Goal: Transaction & Acquisition: Obtain resource

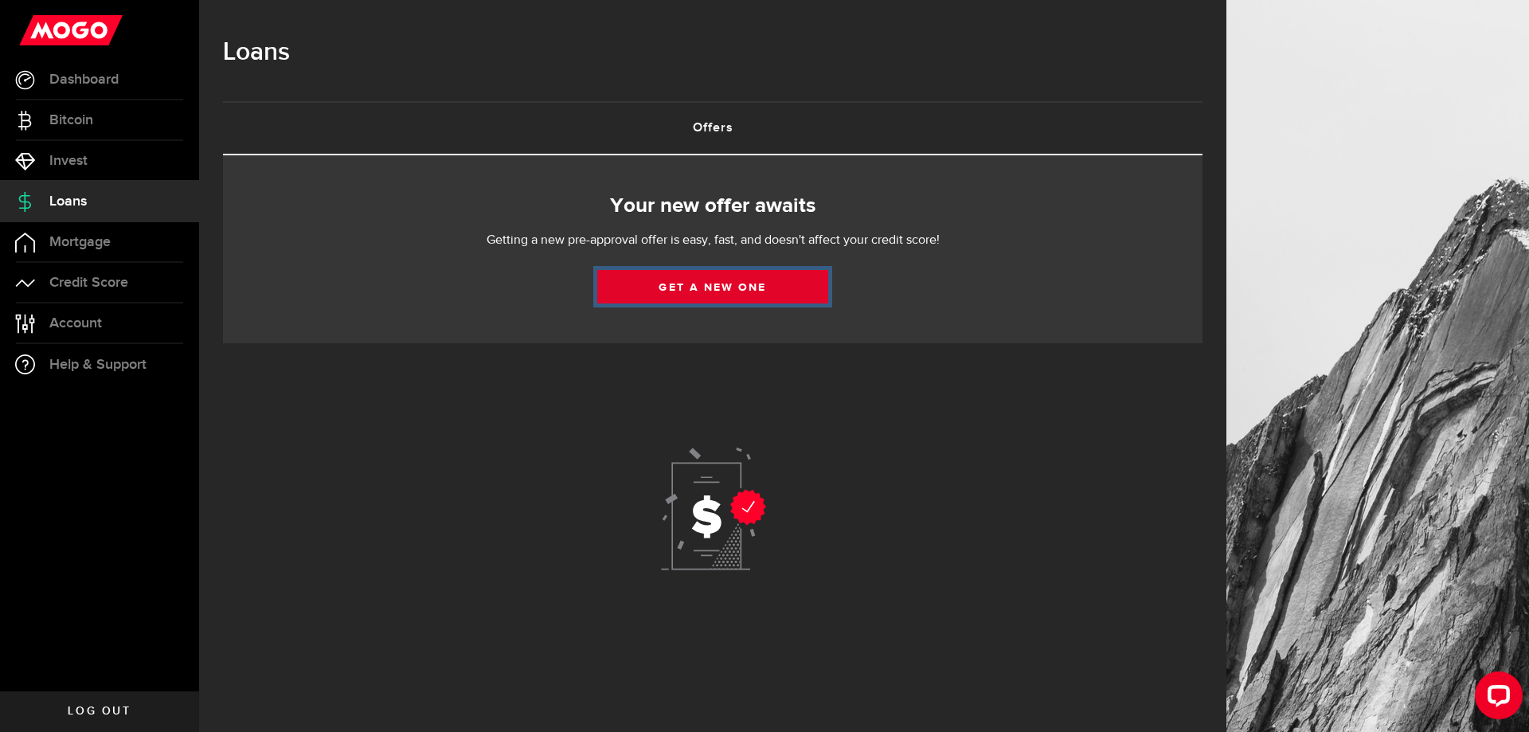
click at [723, 290] on link "Get a new one" at bounding box center [712, 286] width 231 height 33
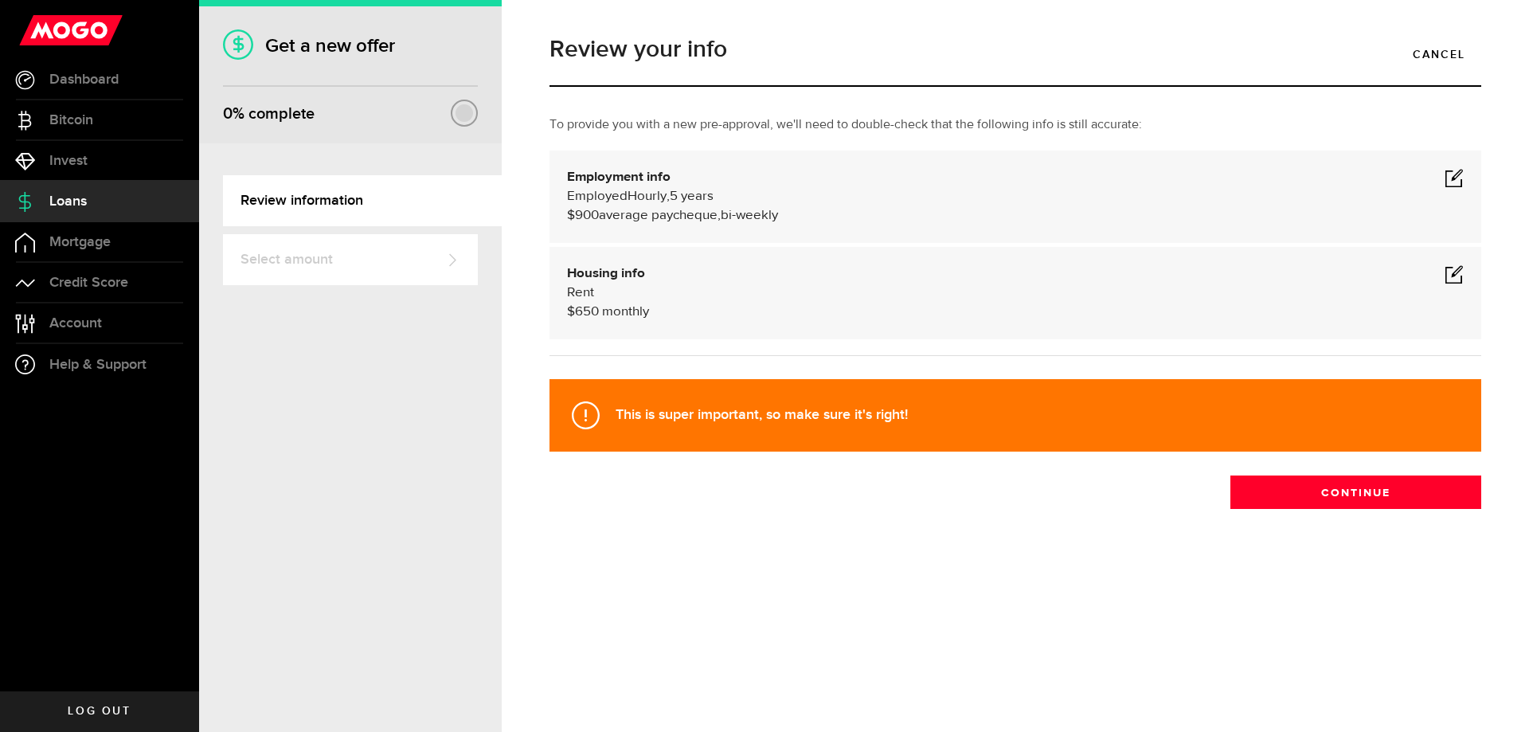
click at [1456, 175] on span at bounding box center [1454, 177] width 19 height 19
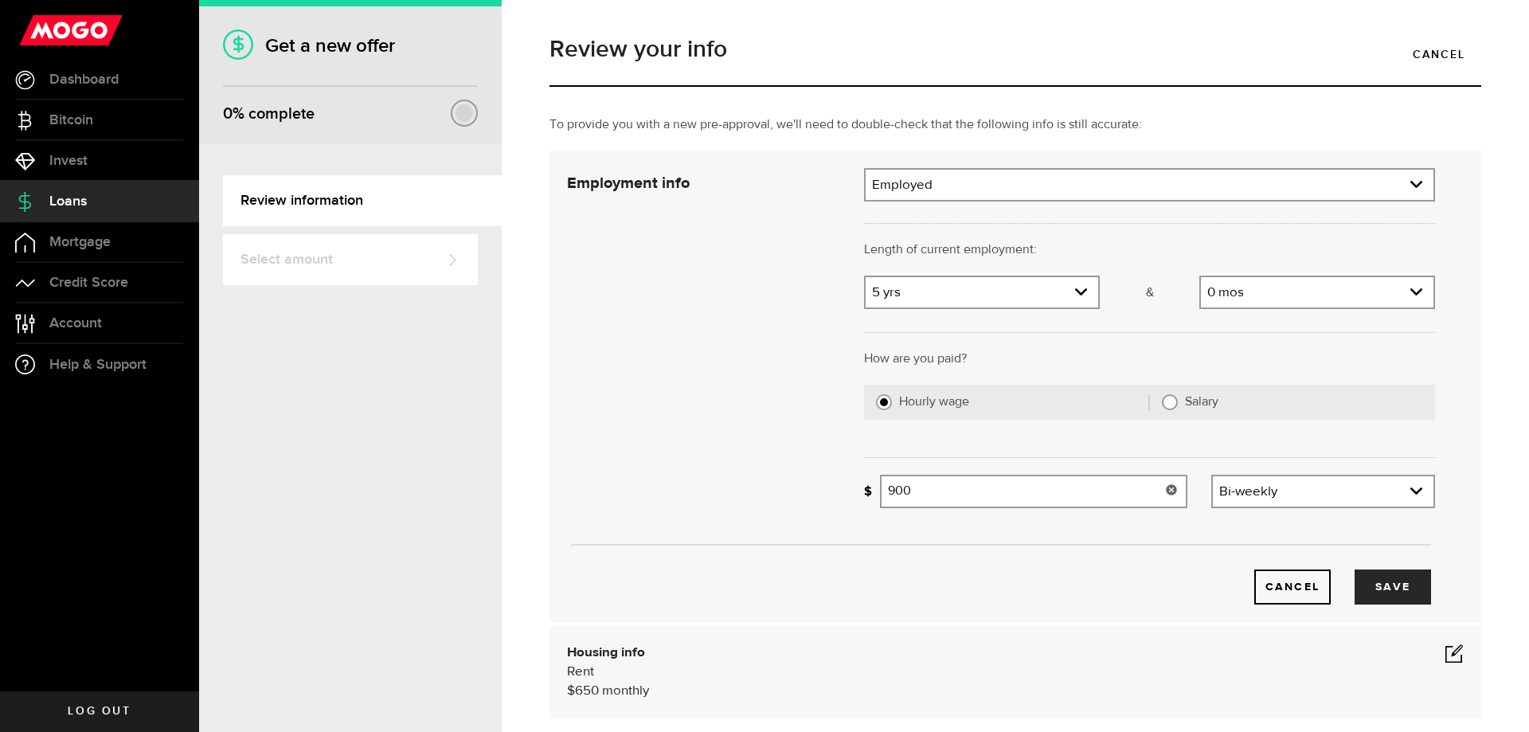
drag, startPoint x: 983, startPoint y: 489, endPoint x: 538, endPoint y: 494, distance: 445.2
click at [538, 494] on div "To provide you with a new pre-approval, we'll need to double-check that the fol…" at bounding box center [1016, 432] width 956 height 635
type input "1,500"
click at [1383, 582] on button "Save" at bounding box center [1393, 586] width 76 height 35
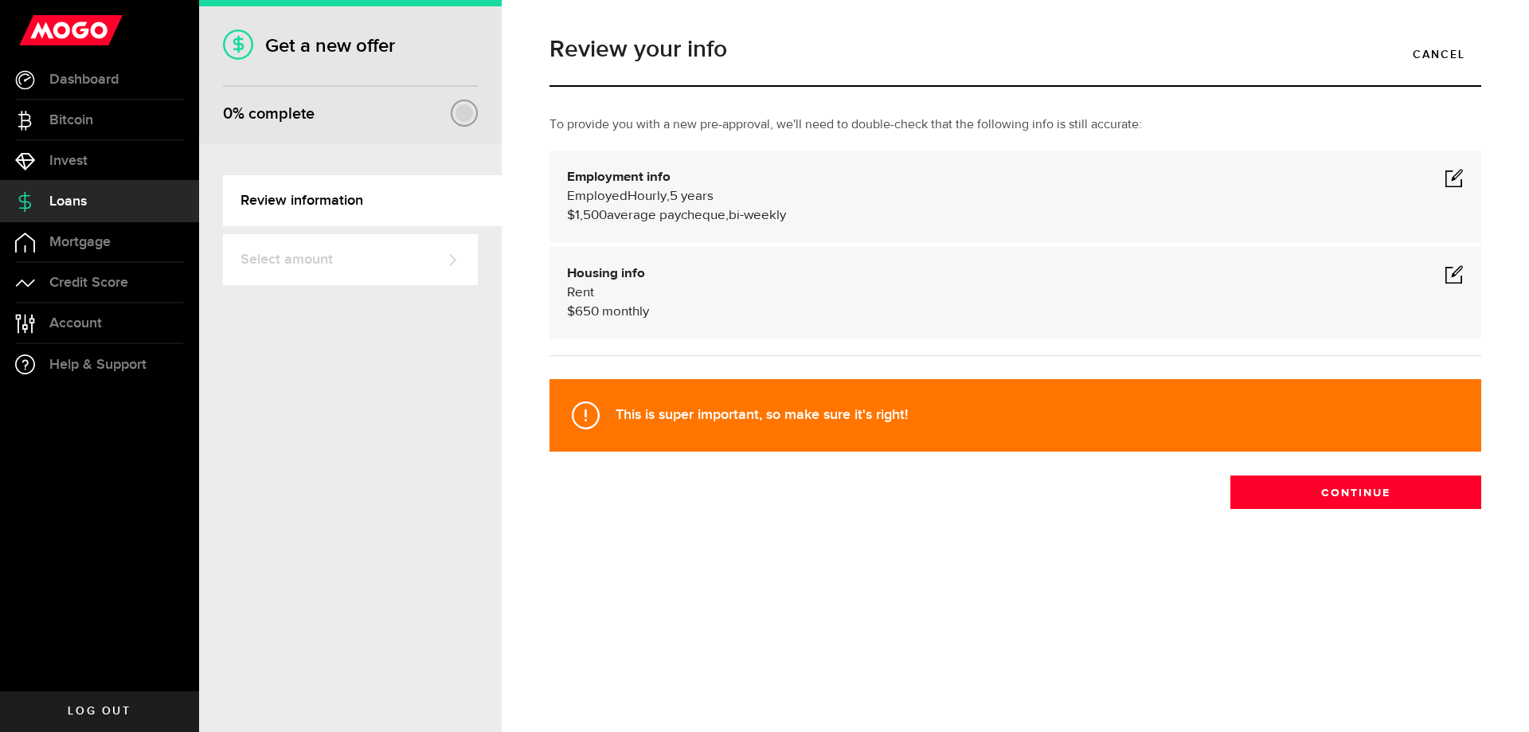
click at [1456, 274] on span at bounding box center [1454, 273] width 19 height 19
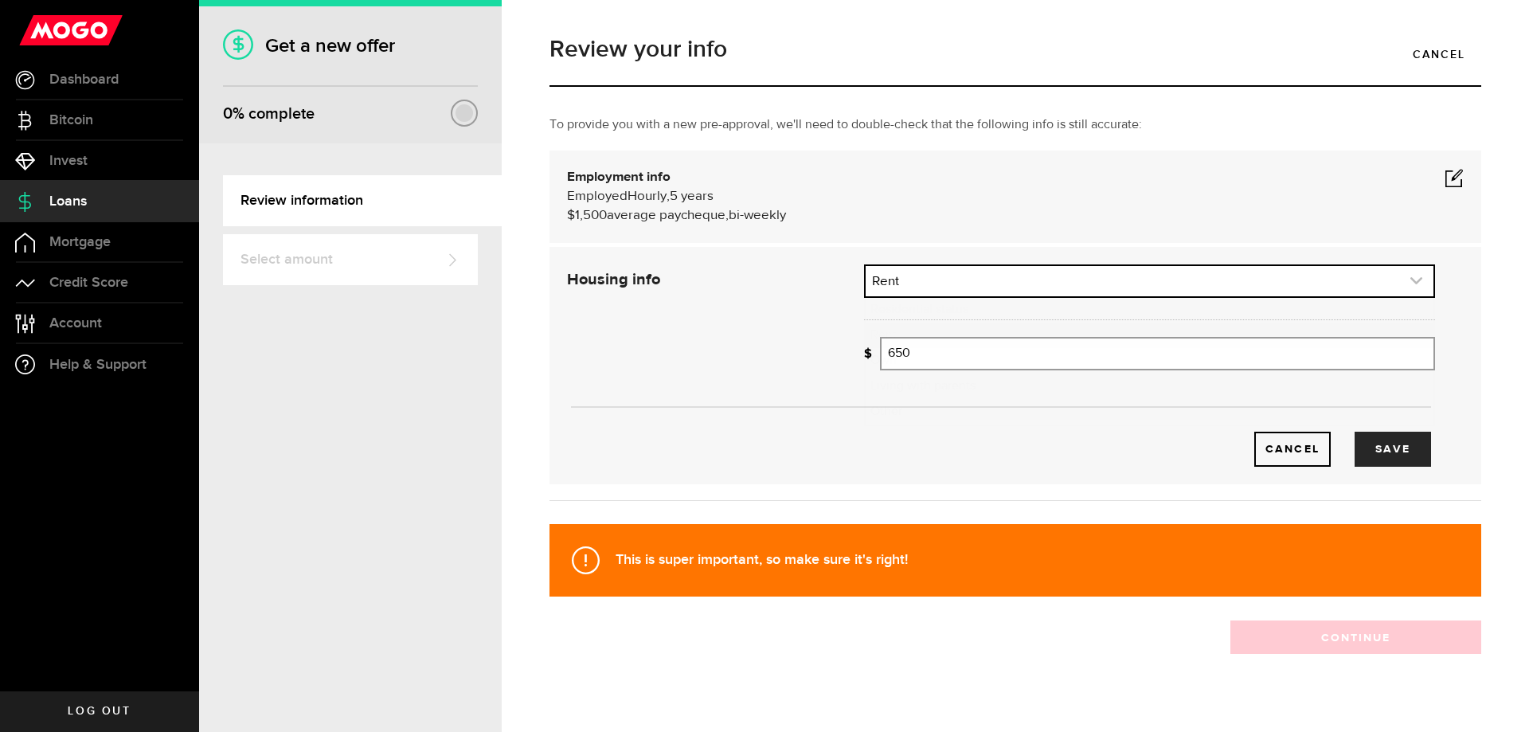
click at [1050, 285] on link "expand select" at bounding box center [1150, 281] width 568 height 30
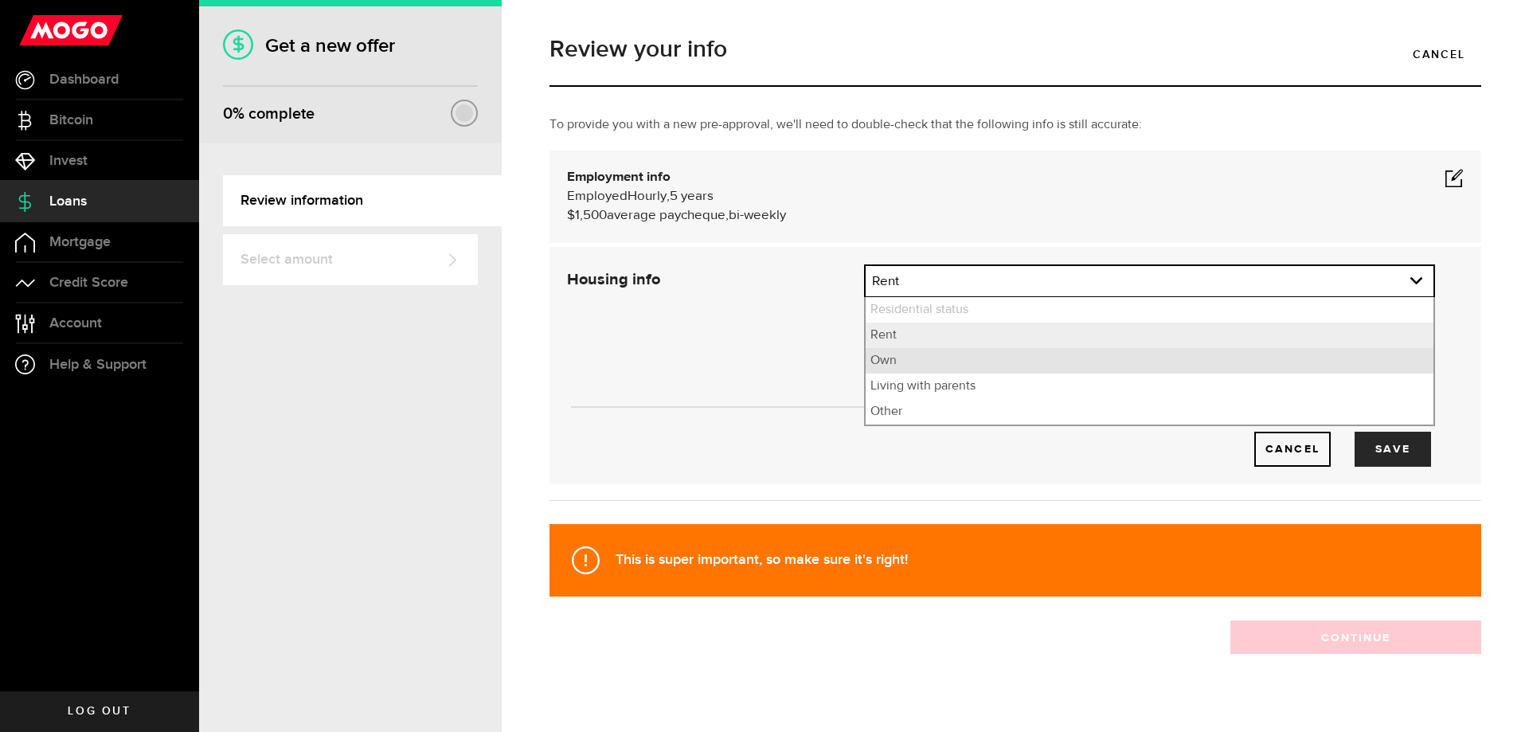
click at [934, 366] on li "Own" at bounding box center [1150, 360] width 568 height 25
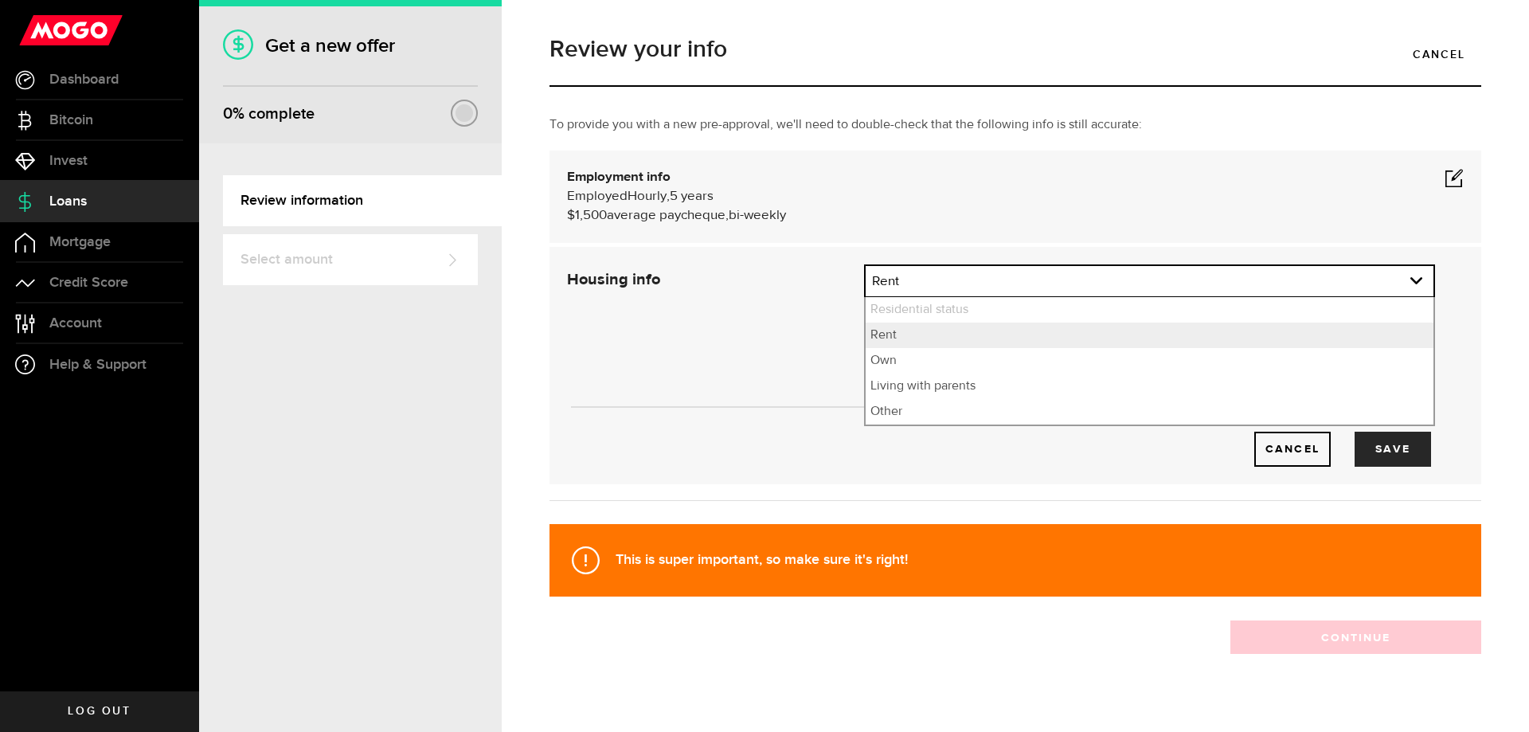
select select "Own"
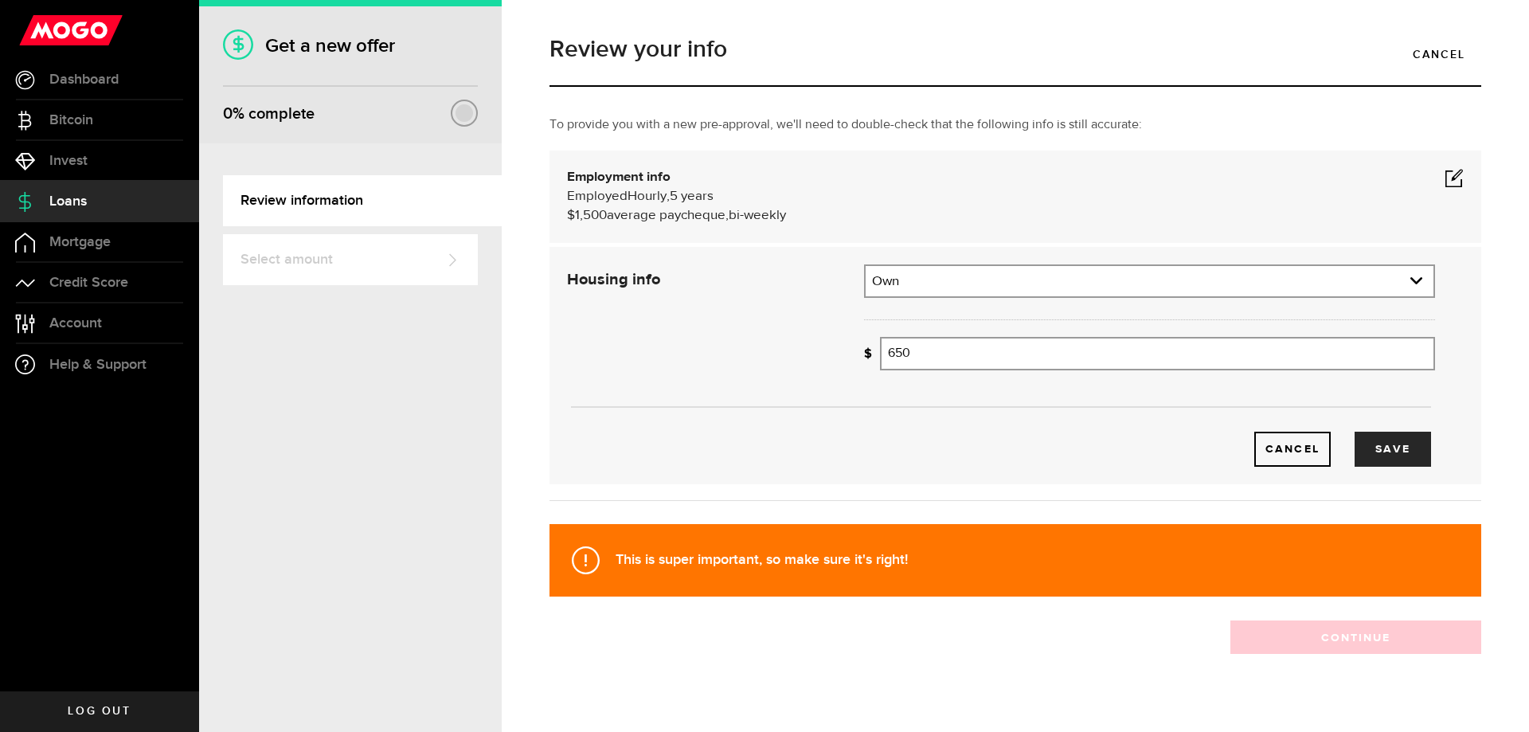
click at [704, 358] on div "Cancel Save" at bounding box center [1001, 365] width 916 height 202
click at [1376, 444] on button "Save" at bounding box center [1393, 449] width 76 height 35
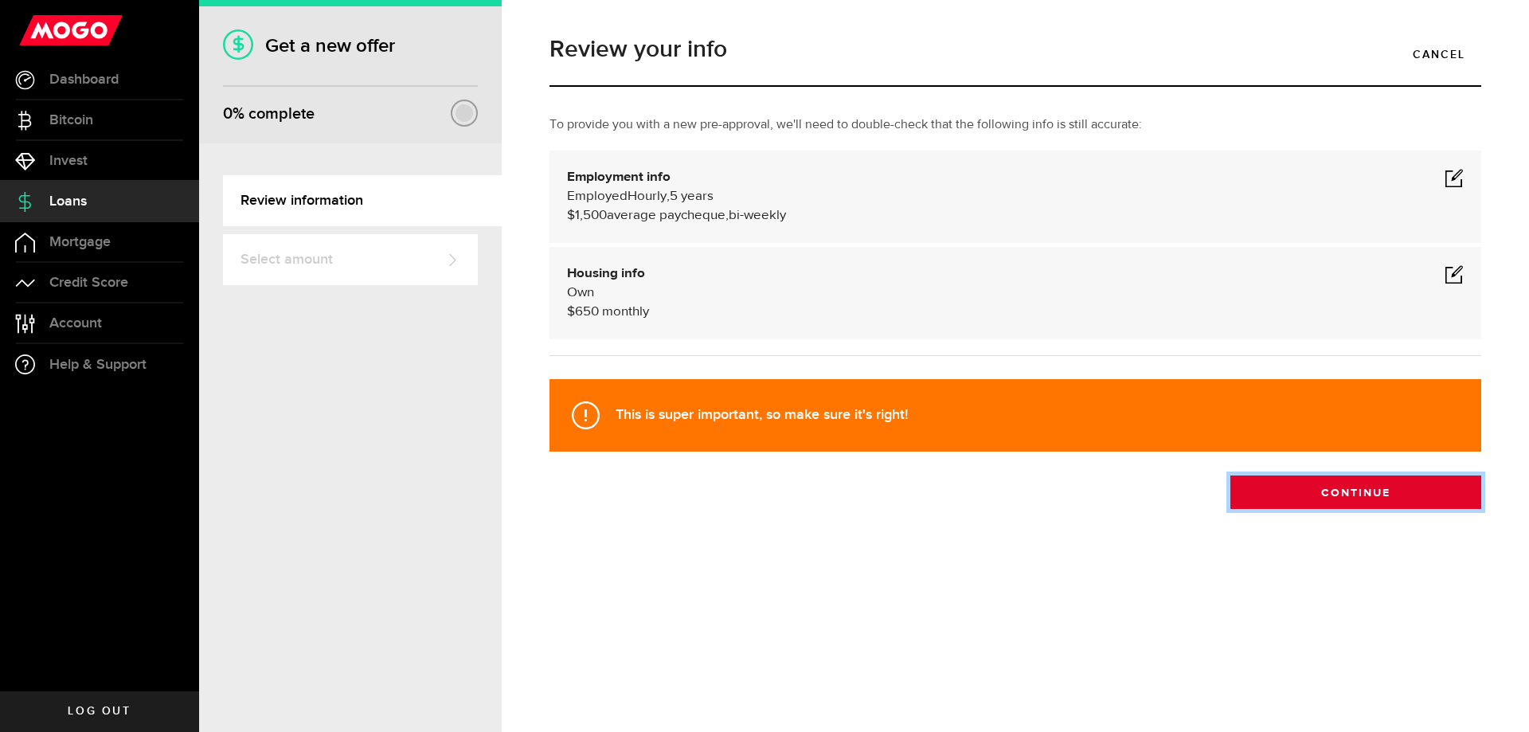
click at [1378, 500] on button "Continue" at bounding box center [1355, 491] width 251 height 33
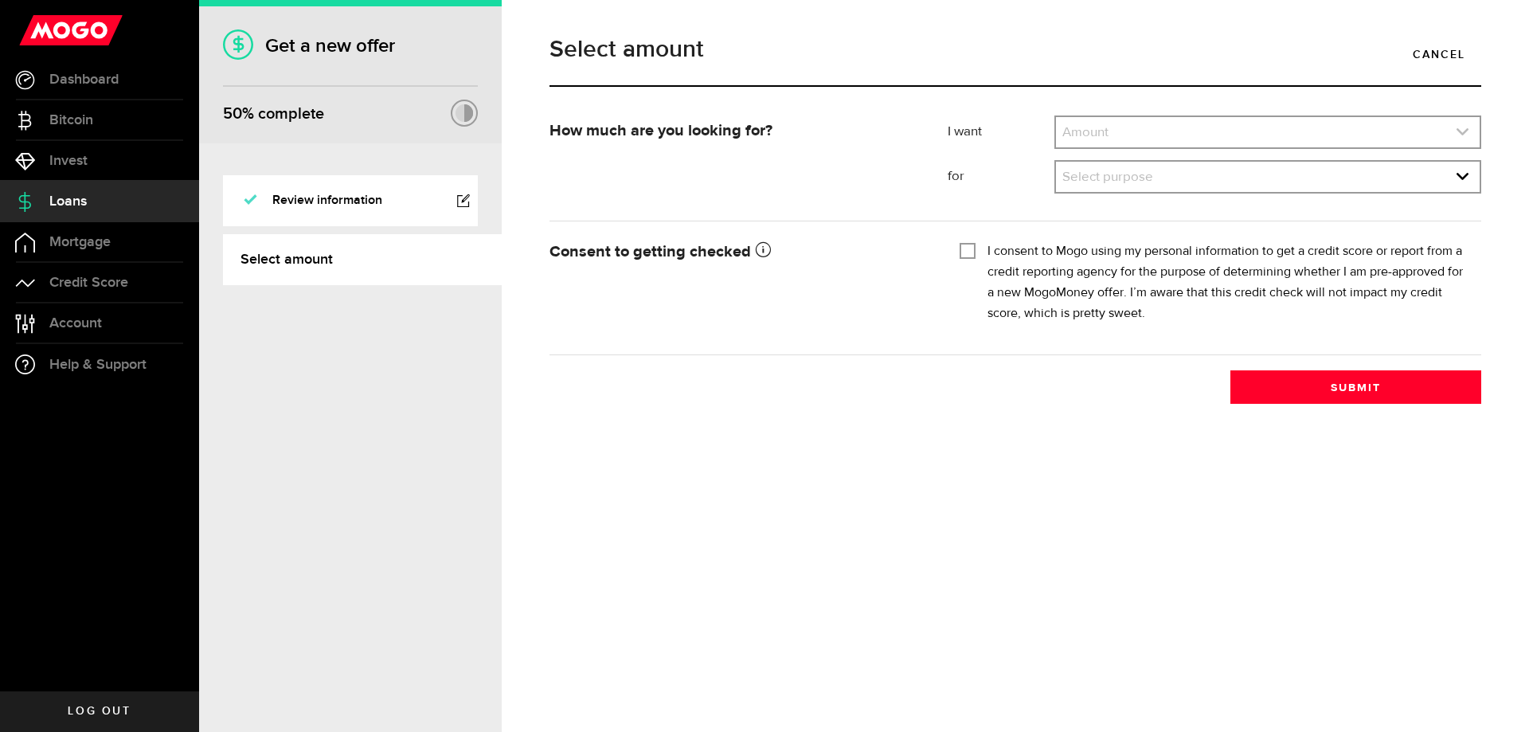
click at [1148, 142] on link "expand select" at bounding box center [1268, 132] width 424 height 30
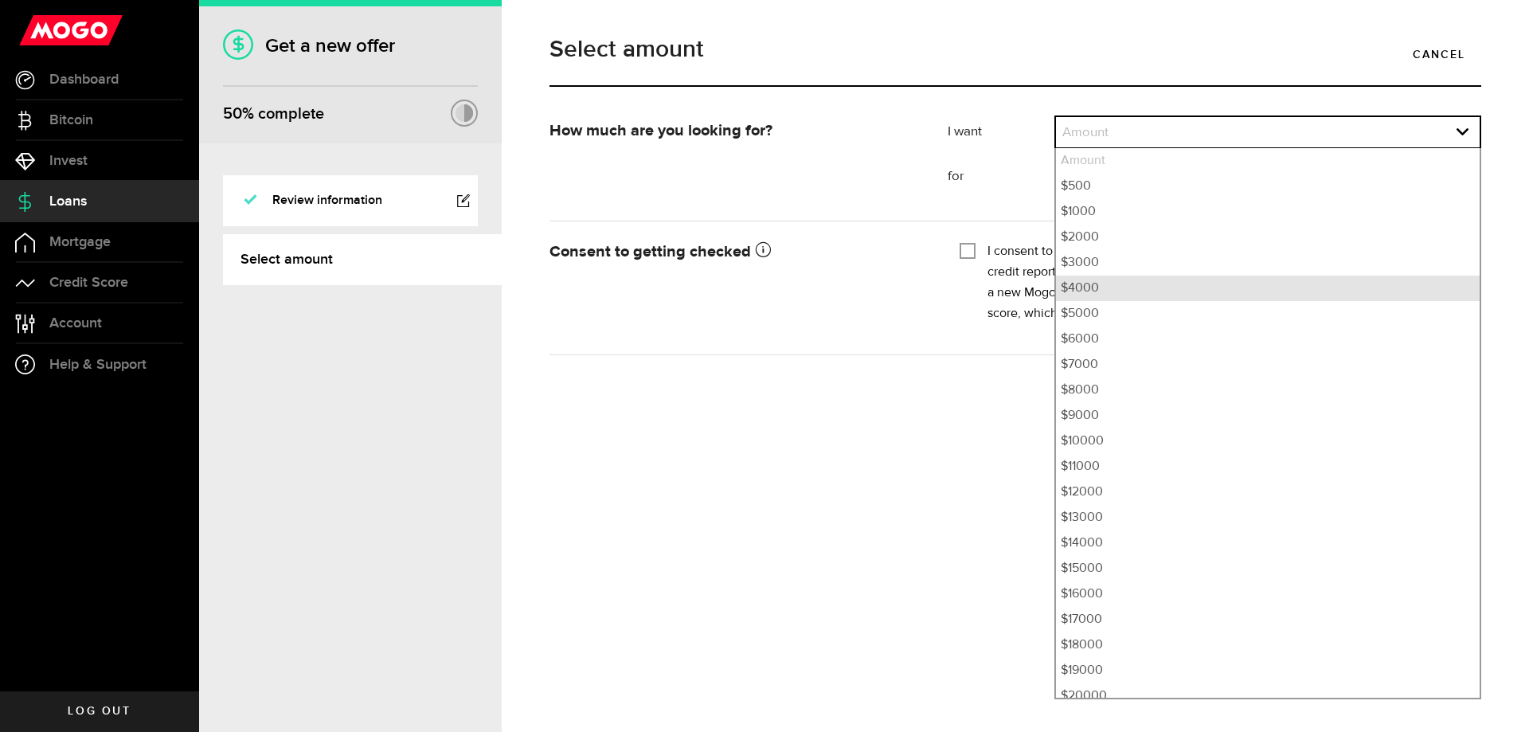
click at [1098, 286] on li "$4000" at bounding box center [1268, 288] width 424 height 25
select select "4000"
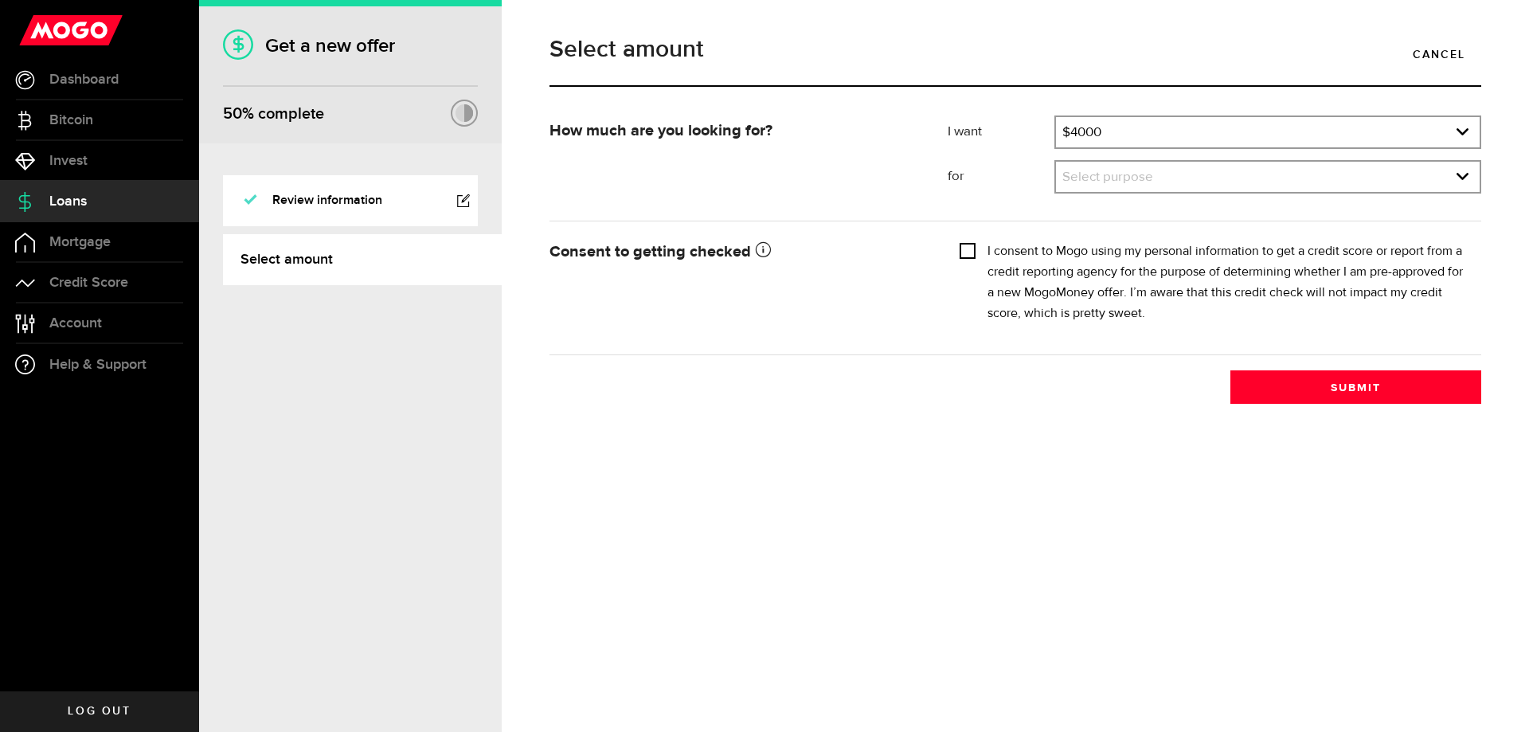
click at [967, 252] on input "I consent to Mogo using my personal information to get a credit score or report…" at bounding box center [968, 249] width 16 height 16
checkbox input "true"
click at [1112, 178] on link "expand select" at bounding box center [1268, 177] width 424 height 30
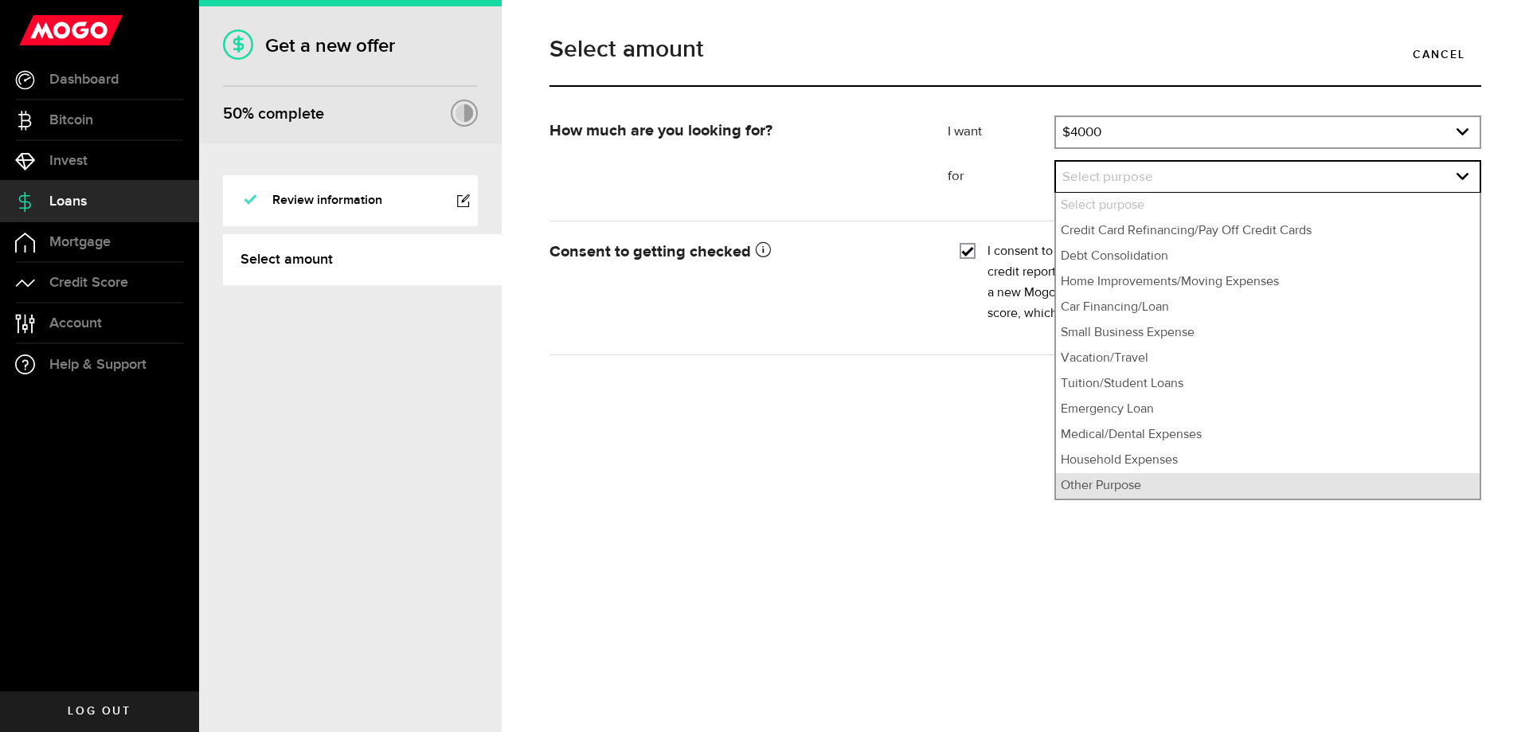
click at [1117, 483] on li "Other Purpose" at bounding box center [1268, 485] width 424 height 25
select select "Other Purpose"
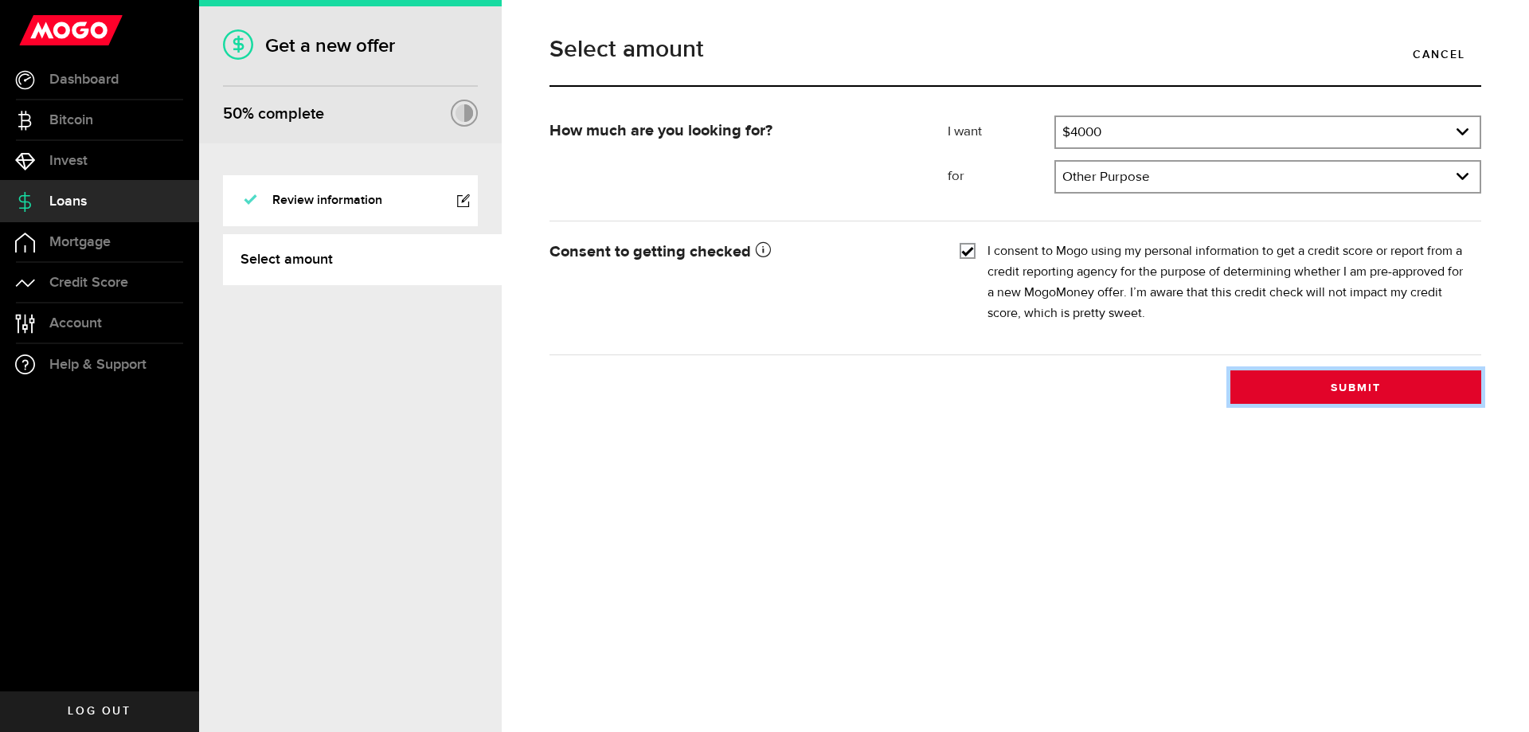
click at [1358, 389] on button "Submit" at bounding box center [1355, 386] width 251 height 33
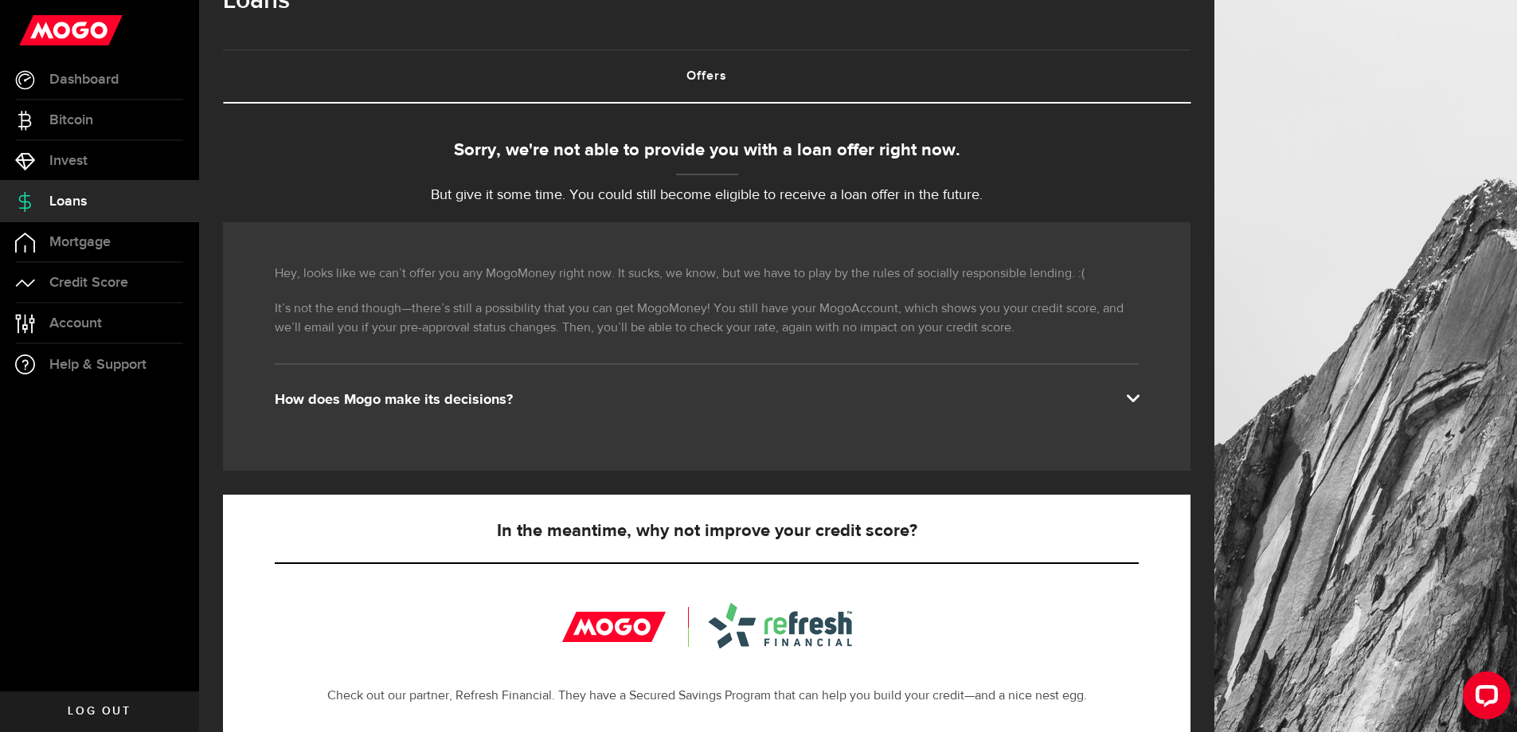
scroll to position [319, 0]
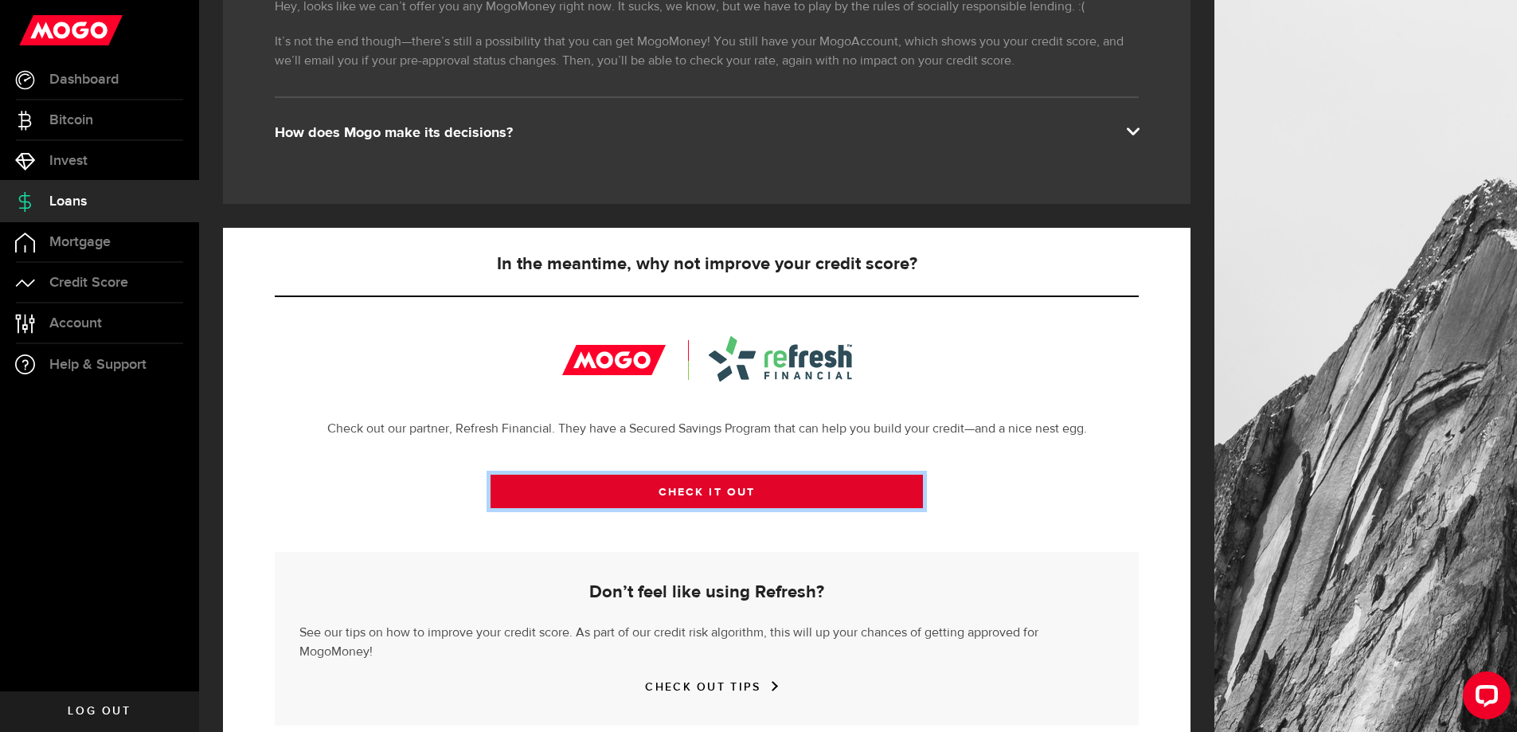
click at [715, 490] on link "CHECK IT OUT" at bounding box center [707, 491] width 432 height 33
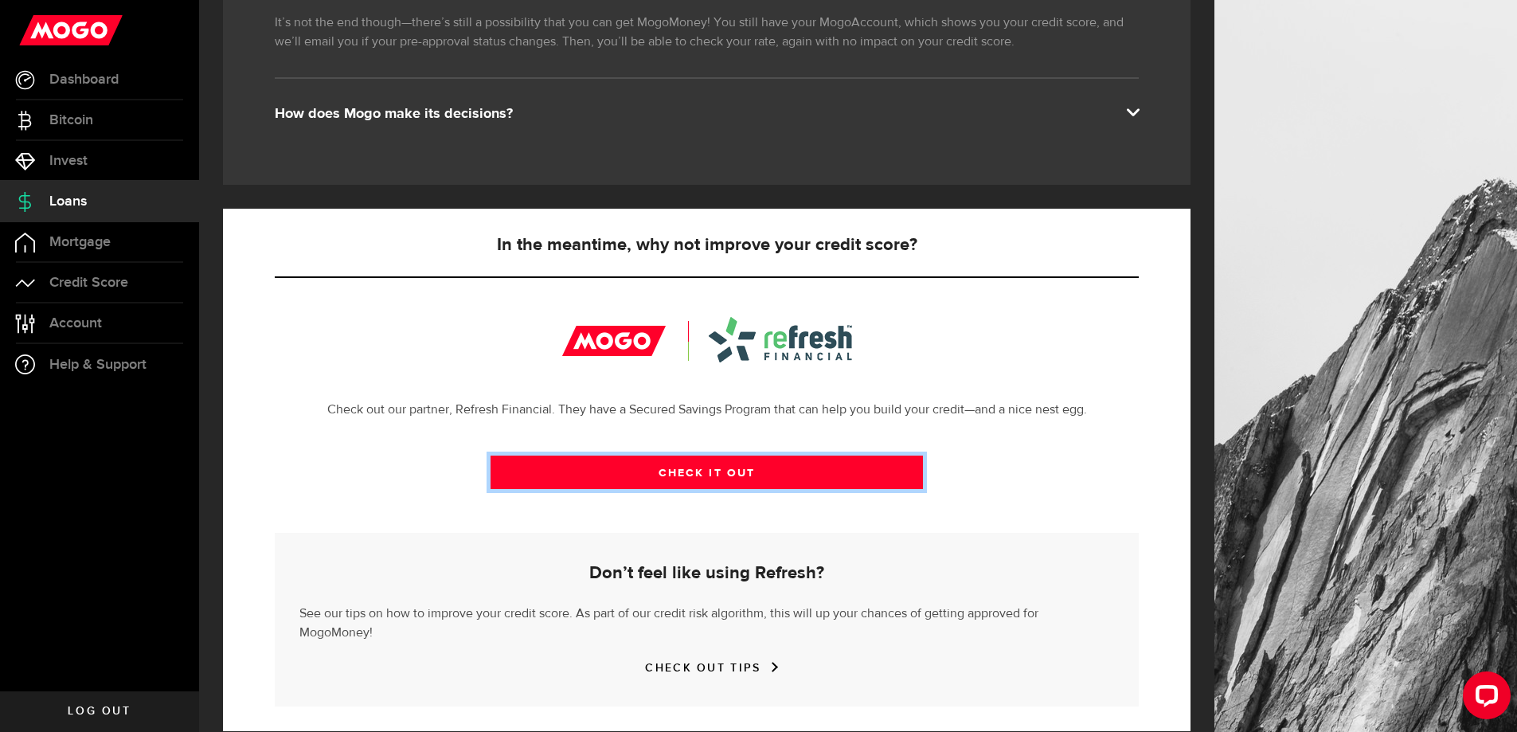
scroll to position [343, 0]
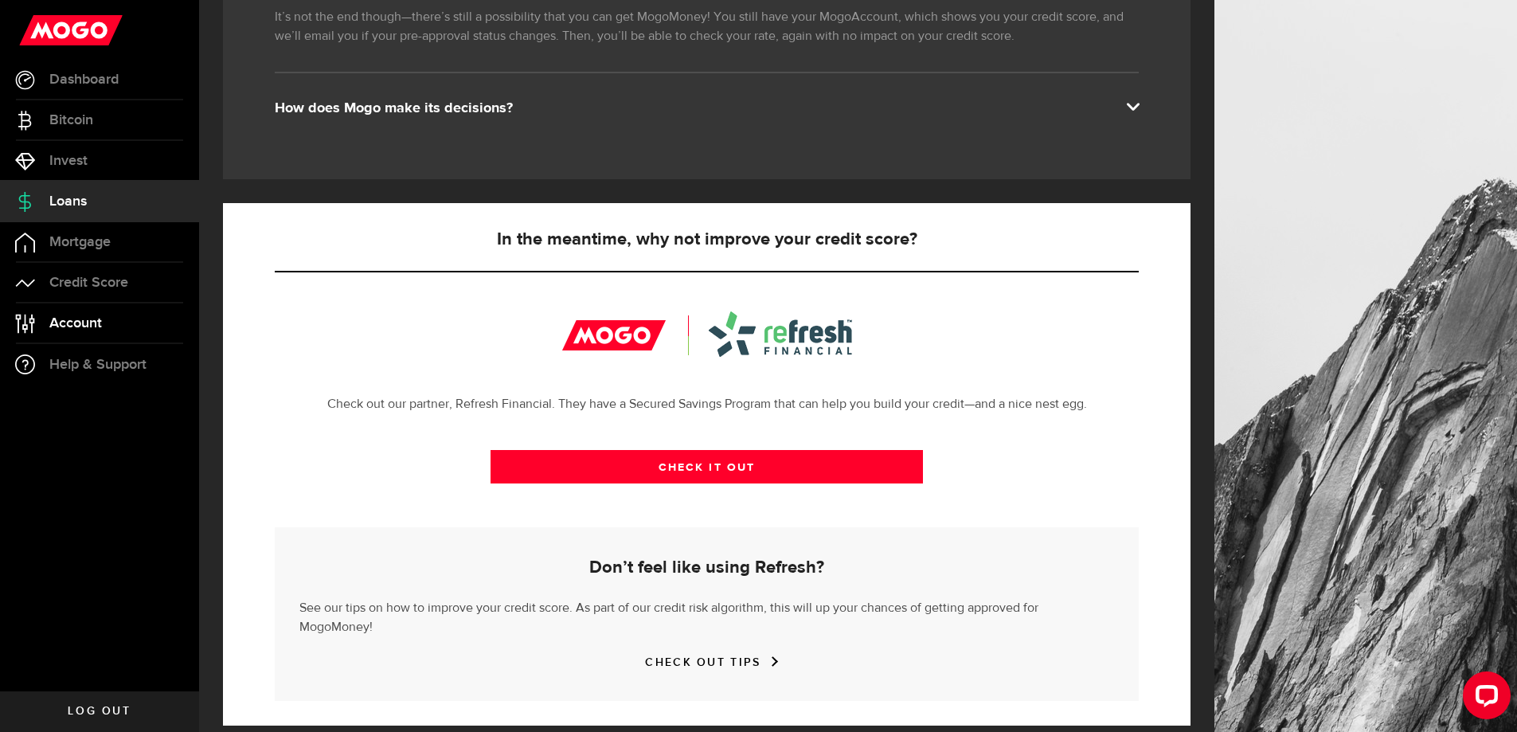
click at [62, 327] on span "Account" at bounding box center [75, 323] width 53 height 14
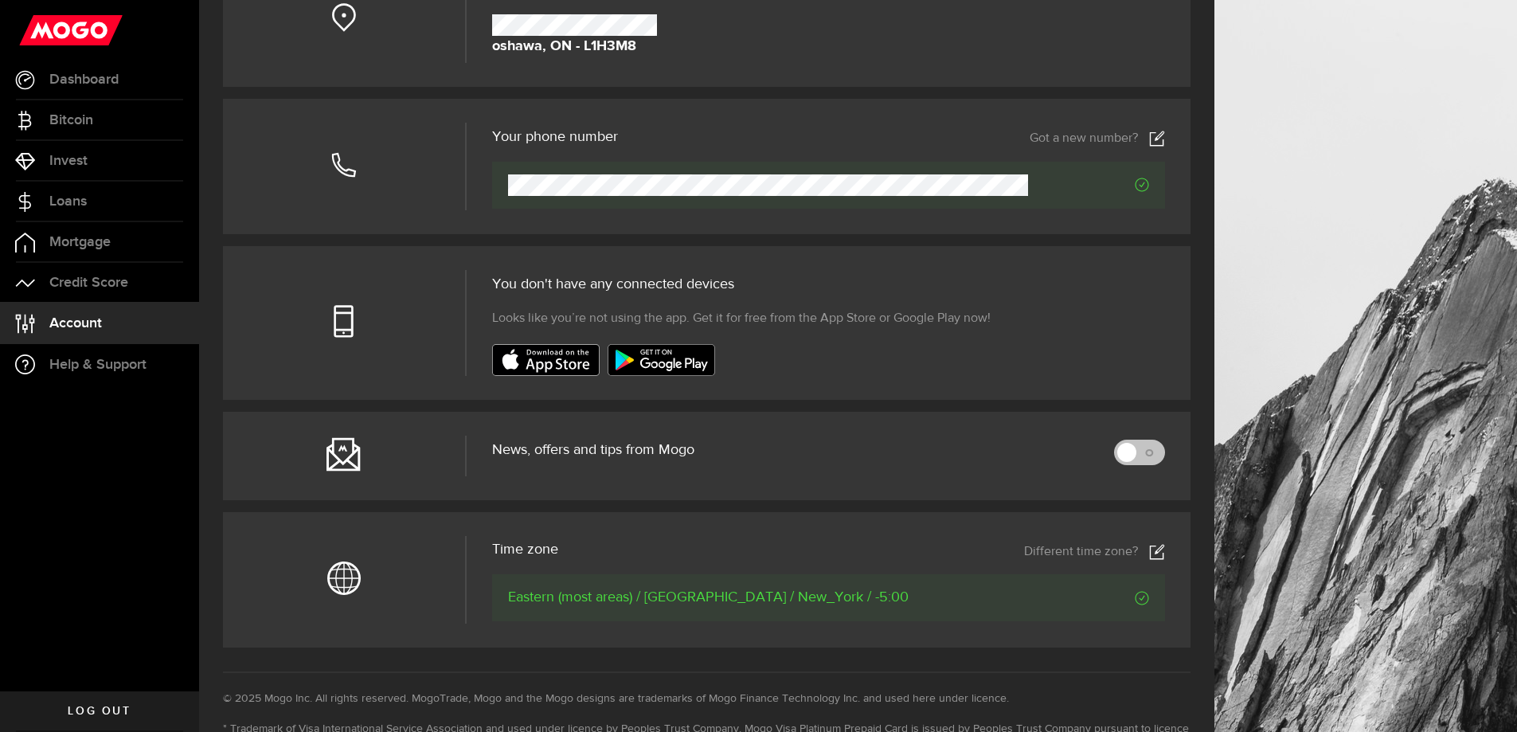
scroll to position [398, 0]
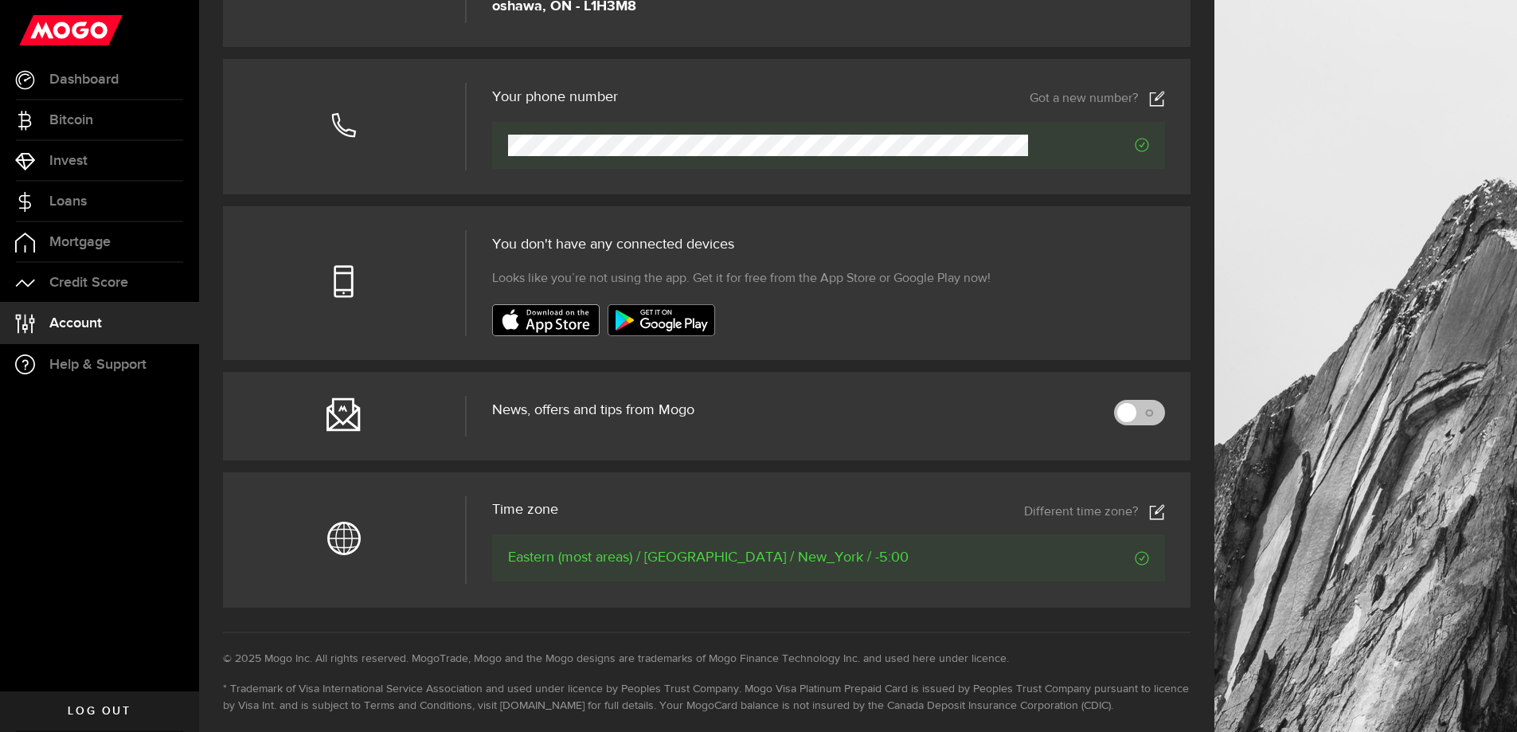
click at [96, 711] on span "Log out" at bounding box center [99, 711] width 63 height 11
